Goal: Information Seeking & Learning: Learn about a topic

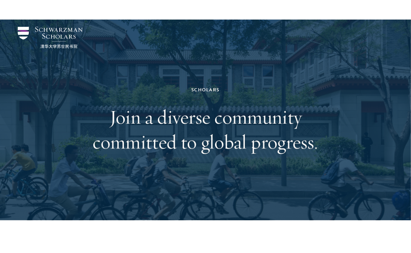
scroll to position [897, 0]
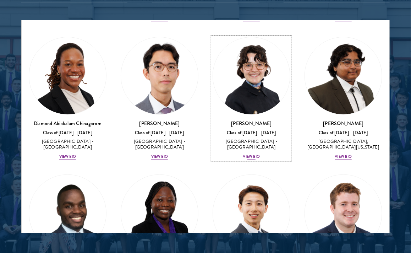
click at [253, 159] on div "View Bio" at bounding box center [251, 157] width 17 height 6
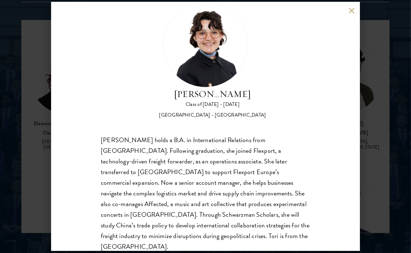
scroll to position [33, 0]
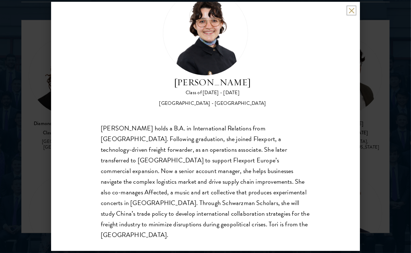
click at [351, 12] on button at bounding box center [351, 10] width 6 height 6
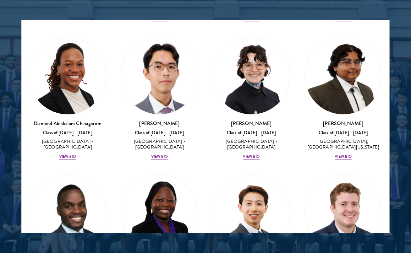
scroll to position [1546, 0]
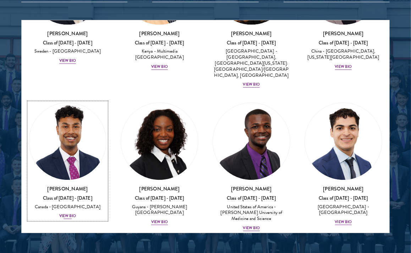
click at [70, 185] on div "[PERSON_NAME] Class of [DATE] - [DATE] [GEOGRAPHIC_DATA] - [GEOGRAPHIC_DATA] Vi…" at bounding box center [68, 202] width 78 height 34
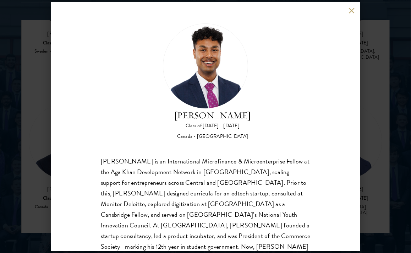
scroll to position [33, 0]
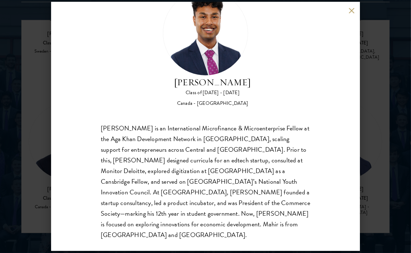
click at [350, 13] on div "[PERSON_NAME] Class of [DATE] - [DATE] [GEOGRAPHIC_DATA] - [GEOGRAPHIC_DATA] [P…" at bounding box center [205, 126] width 309 height 248
click at [352, 11] on button at bounding box center [351, 10] width 6 height 6
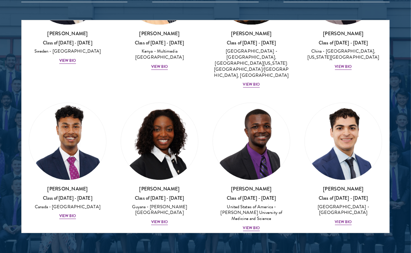
scroll to position [2374, 0]
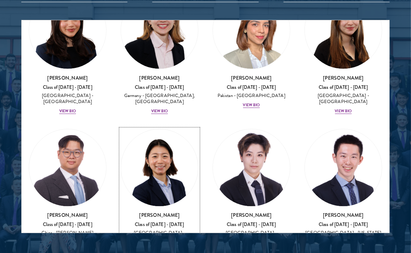
click at [158, 211] on div "[PERSON_NAME] Class of [DATE] - [DATE] [GEOGRAPHIC_DATA] - [GEOGRAPHIC_DATA] Vi…" at bounding box center [160, 231] width 78 height 40
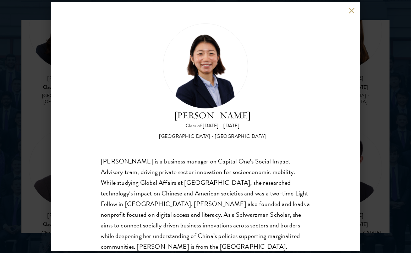
scroll to position [12, 0]
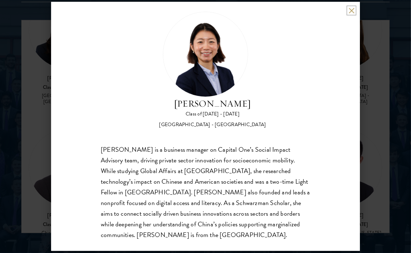
click at [349, 12] on button at bounding box center [351, 10] width 6 height 6
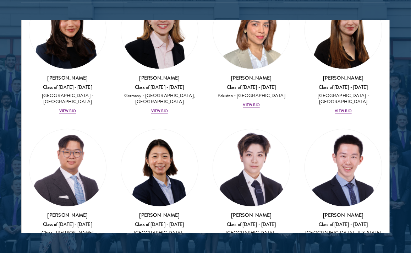
scroll to position [2510, 0]
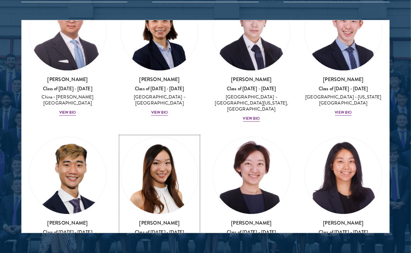
click at [157, 252] on div "View Bio" at bounding box center [159, 256] width 17 height 6
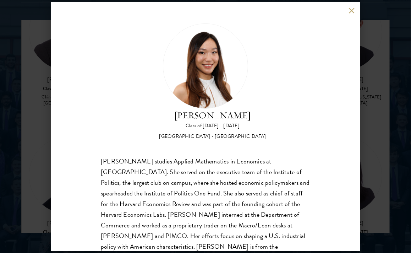
scroll to position [22, 0]
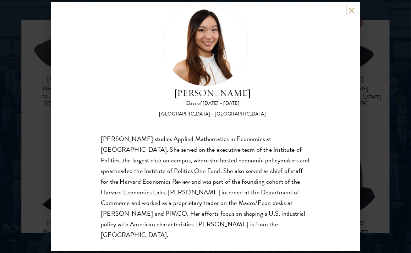
click at [350, 11] on button at bounding box center [351, 10] width 6 height 6
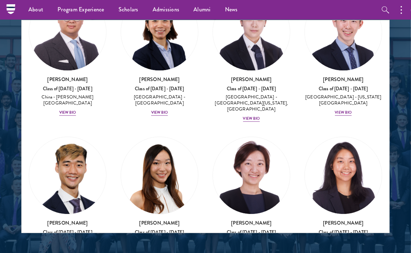
scroll to position [2646, 0]
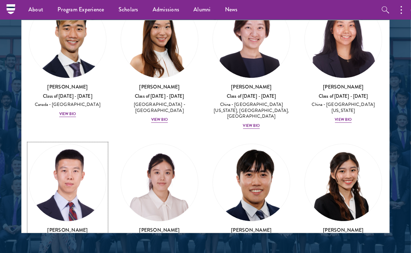
click at [73, 226] on div "[PERSON_NAME] Class of [DATE] - [DATE] [GEOGRAPHIC_DATA] - [GEOGRAPHIC_DATA] Vi…" at bounding box center [68, 243] width 78 height 34
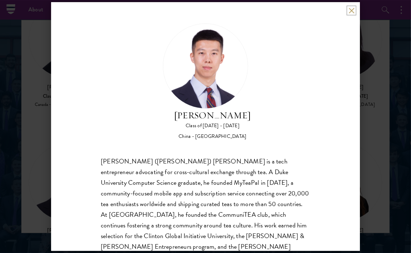
click at [352, 12] on button at bounding box center [351, 10] width 6 height 6
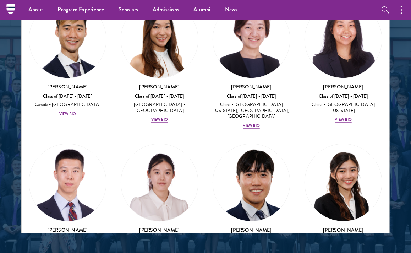
scroll to position [2539, 0]
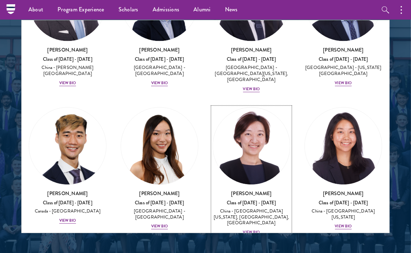
click at [260, 107] on img at bounding box center [251, 145] width 77 height 77
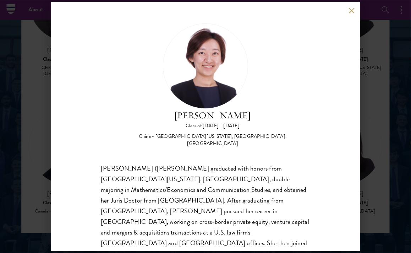
click at [351, 10] on button at bounding box center [351, 10] width 6 height 6
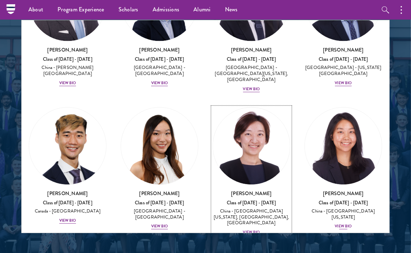
scroll to position [2531, 0]
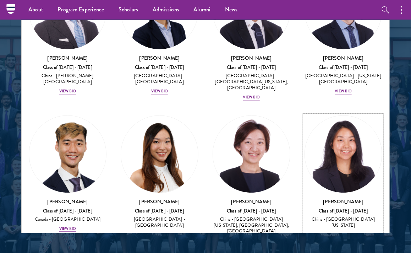
click at [349, 115] on img at bounding box center [343, 153] width 77 height 77
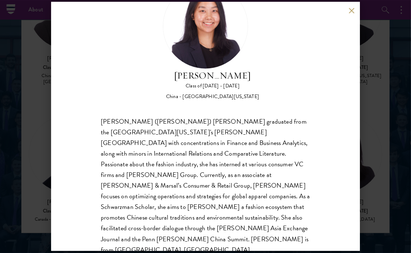
scroll to position [44, 0]
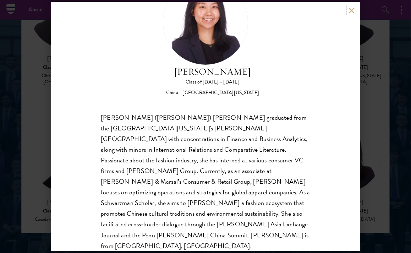
click at [352, 9] on button at bounding box center [351, 10] width 6 height 6
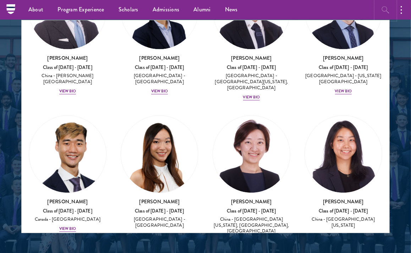
click at [381, 8] on icon "button" at bounding box center [385, 10] width 9 height 9
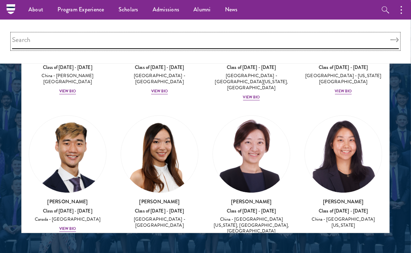
click at [362, 38] on input "search" at bounding box center [205, 41] width 387 height 15
type input "mc"
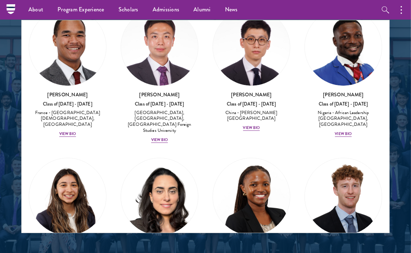
scroll to position [3054, 0]
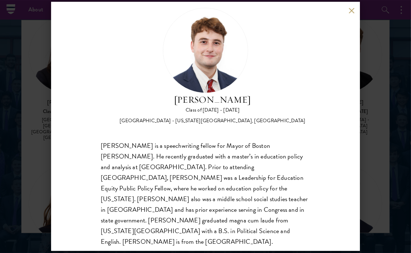
scroll to position [22, 0]
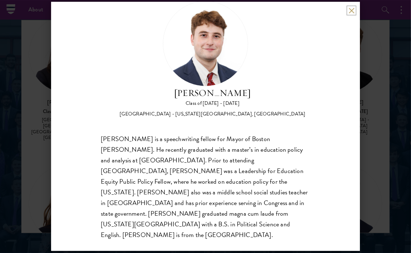
click at [348, 12] on button at bounding box center [351, 10] width 6 height 6
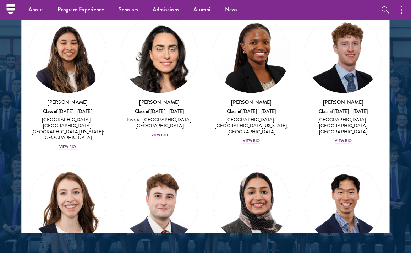
scroll to position [4716, 0]
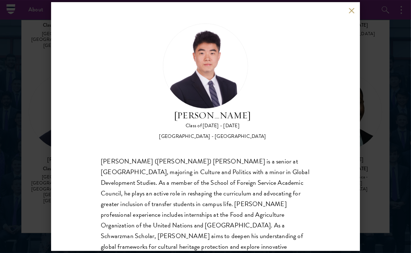
click at [38, 126] on div "[PERSON_NAME] Class of [DATE] - [DATE] [GEOGRAPHIC_DATA] - [GEOGRAPHIC_DATA] [P…" at bounding box center [205, 126] width 411 height 253
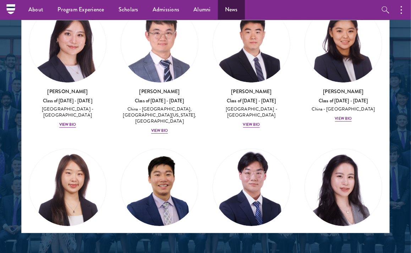
scroll to position [4716, 0]
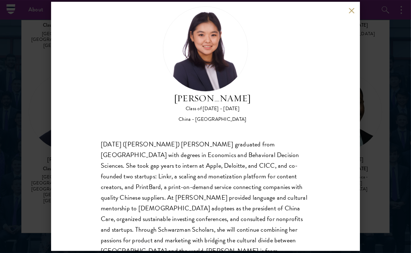
scroll to position [44, 0]
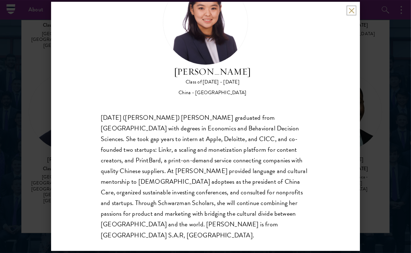
click at [351, 13] on button at bounding box center [351, 10] width 6 height 6
